Goal: Navigation & Orientation: Find specific page/section

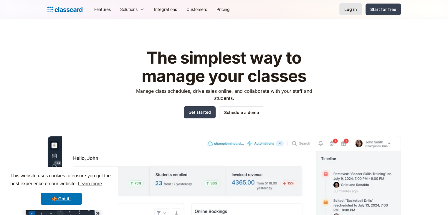
click at [353, 4] on link "Log in" at bounding box center [350, 9] width 23 height 12
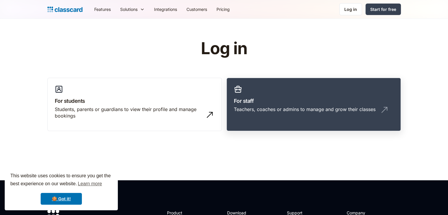
click at [244, 87] on link "For staff Teachers, coaches or admins to manage and grow their classes" at bounding box center [313, 105] width 174 height 54
